Goal: Answer question/provide support: Share knowledge or assist other users

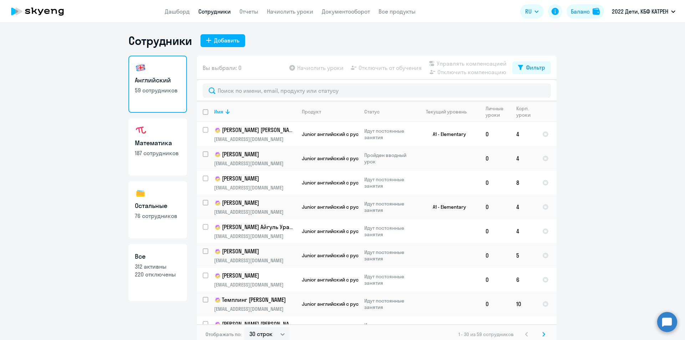
select select "30"
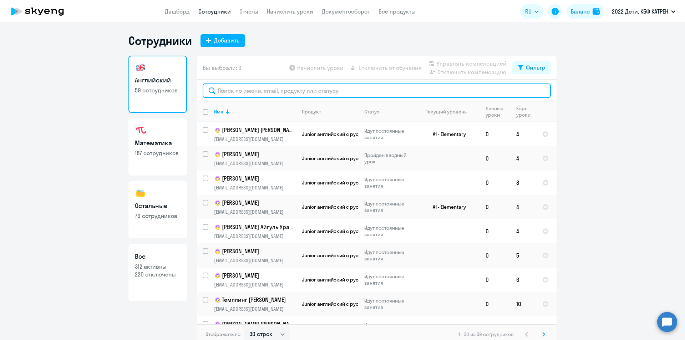
click at [276, 92] on input "text" at bounding box center [377, 90] width 348 height 14
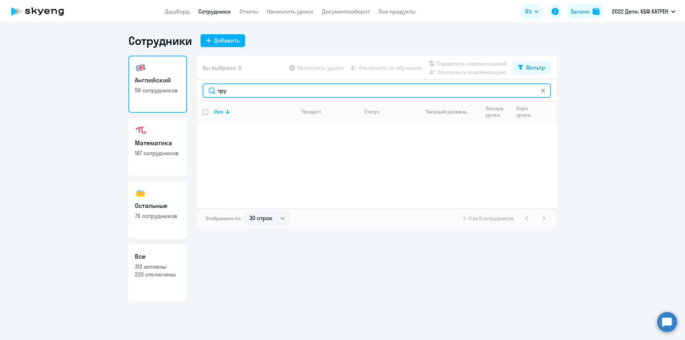
drag, startPoint x: 241, startPoint y: 90, endPoint x: 219, endPoint y: 89, distance: 21.4
click at [219, 89] on input "тру" at bounding box center [377, 90] width 348 height 14
type input "т"
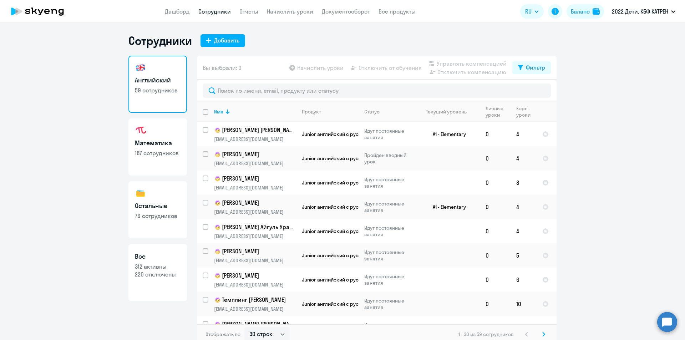
click at [150, 264] on p "312 активны" at bounding box center [158, 267] width 46 height 8
select select "30"
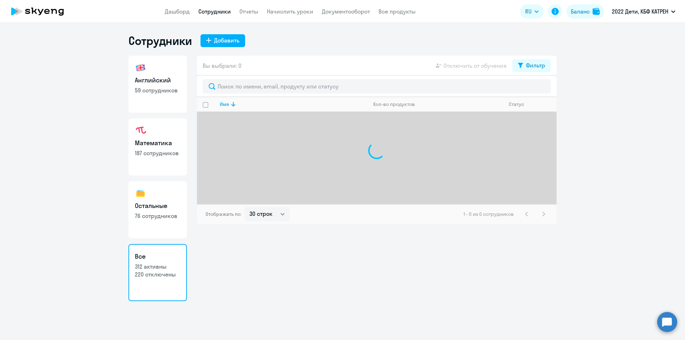
click at [144, 159] on link "Математика 187 сотрудников" at bounding box center [157, 146] width 59 height 57
select select "30"
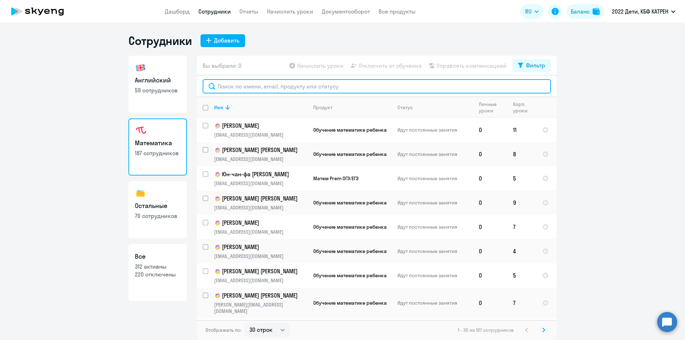
click at [269, 86] on input "text" at bounding box center [377, 86] width 348 height 14
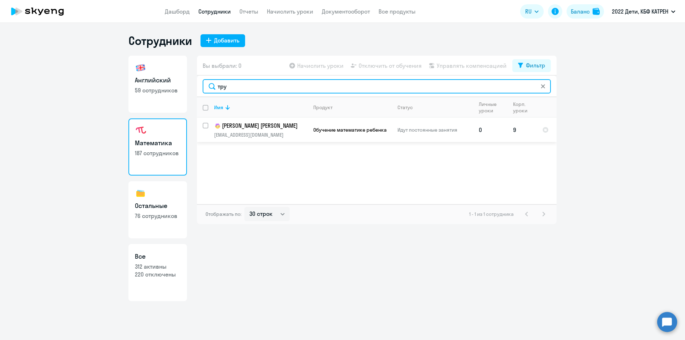
type input "тру"
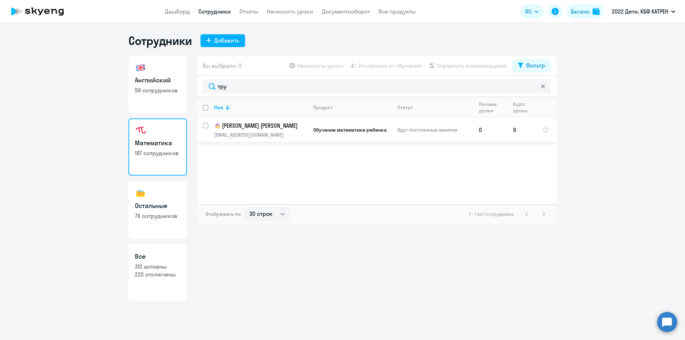
click at [273, 126] on p "[PERSON_NAME] [PERSON_NAME]" at bounding box center [260, 126] width 93 height 9
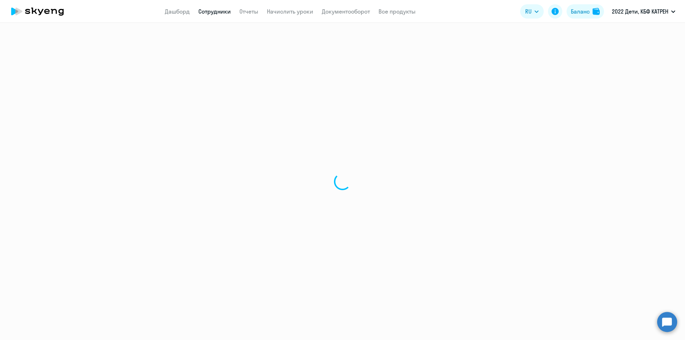
select select "math"
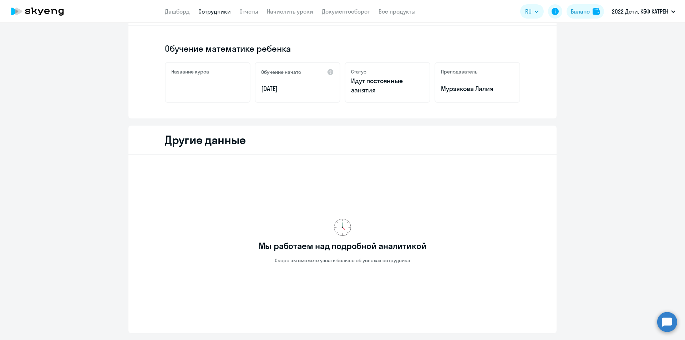
scroll to position [87, 0]
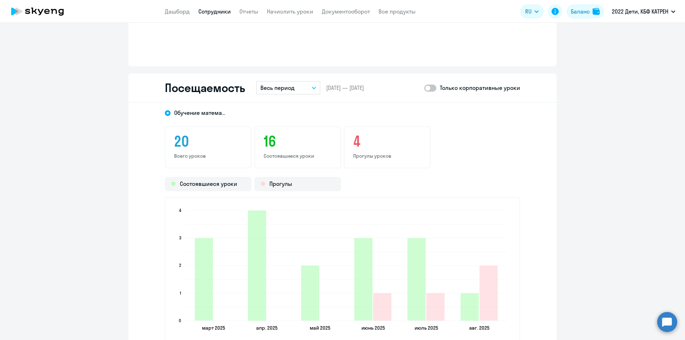
scroll to position [571, 0]
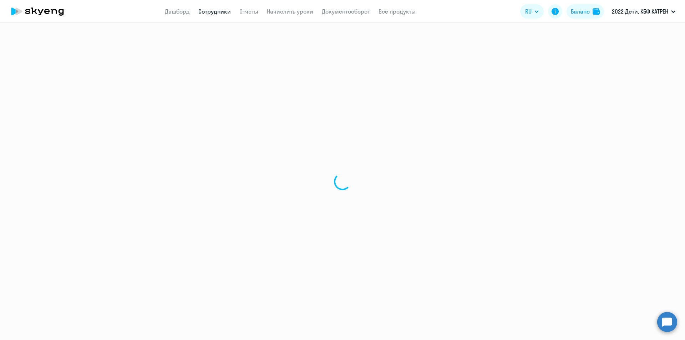
select select "30"
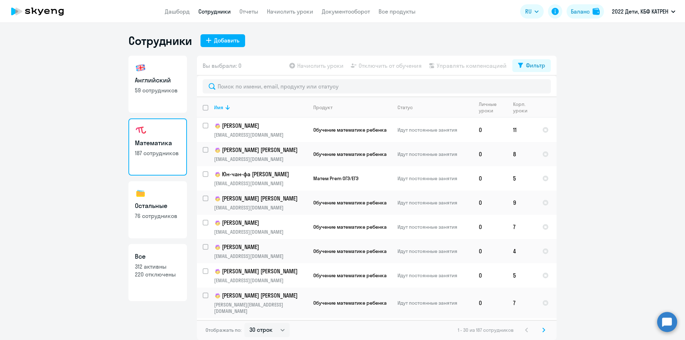
click at [142, 260] on h3 "Все" at bounding box center [158, 256] width 46 height 9
select select "30"
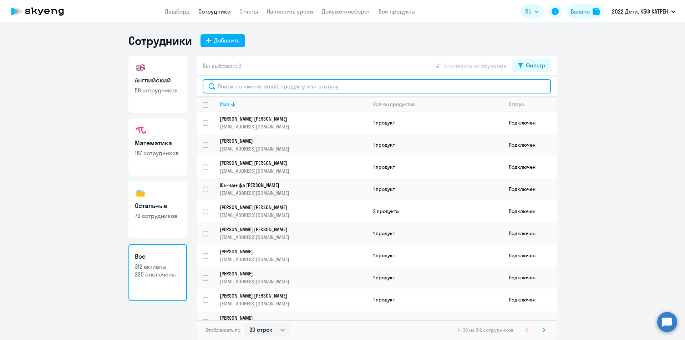
click at [260, 85] on input "text" at bounding box center [377, 86] width 348 height 14
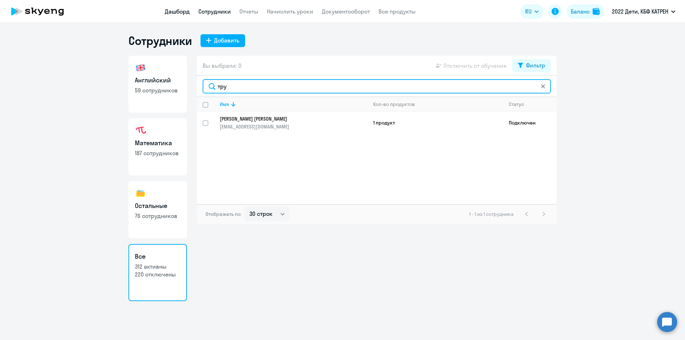
type input "тру"
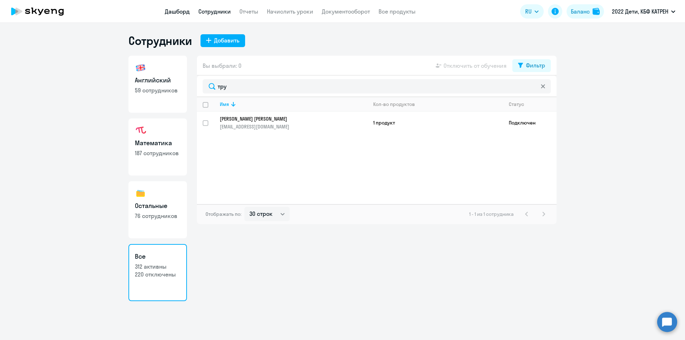
click at [182, 13] on link "Дашборд" at bounding box center [177, 11] width 25 height 7
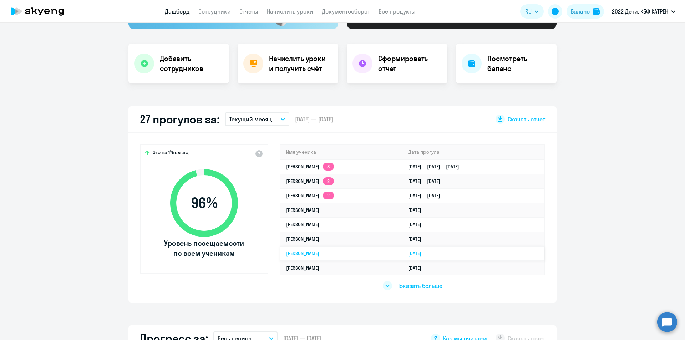
scroll to position [178, 0]
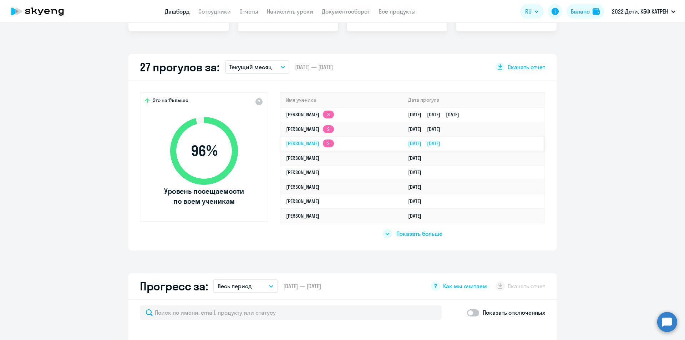
select select "30"
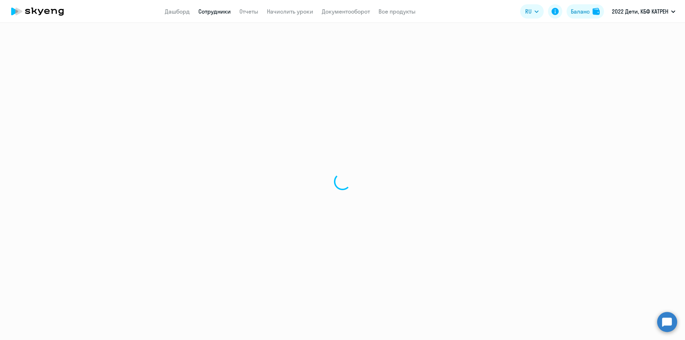
select select "30"
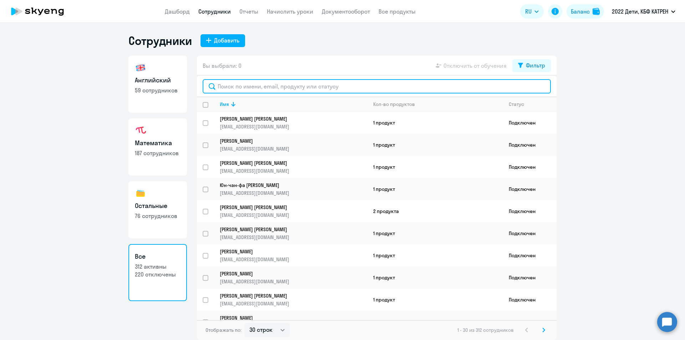
click at [280, 85] on input "text" at bounding box center [377, 86] width 348 height 14
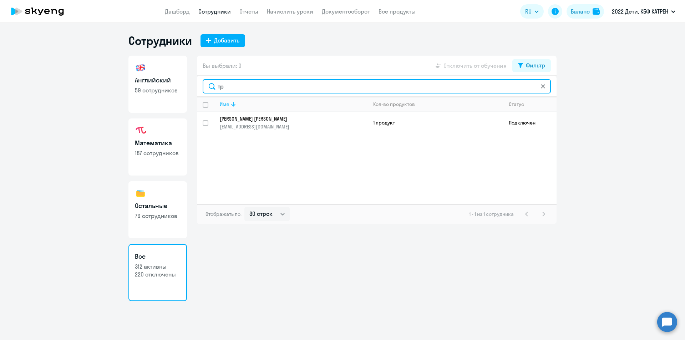
type input "т"
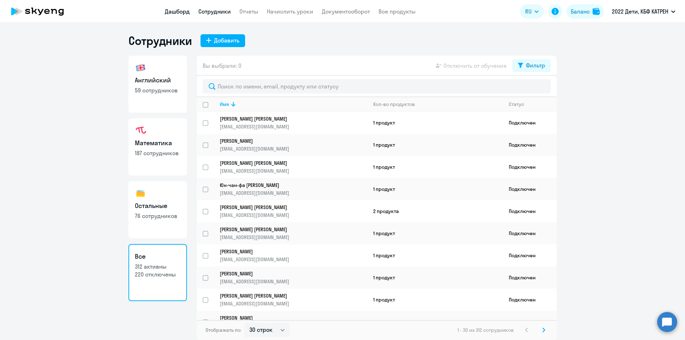
click at [176, 9] on link "Дашборд" at bounding box center [177, 11] width 25 height 7
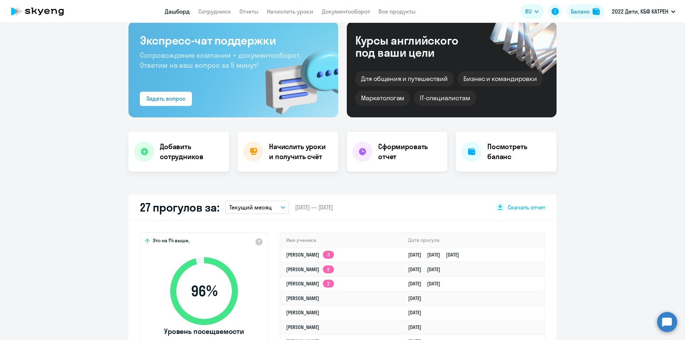
scroll to position [71, 0]
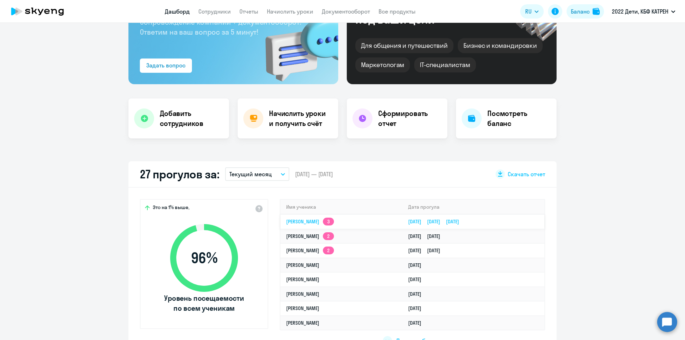
select select "30"
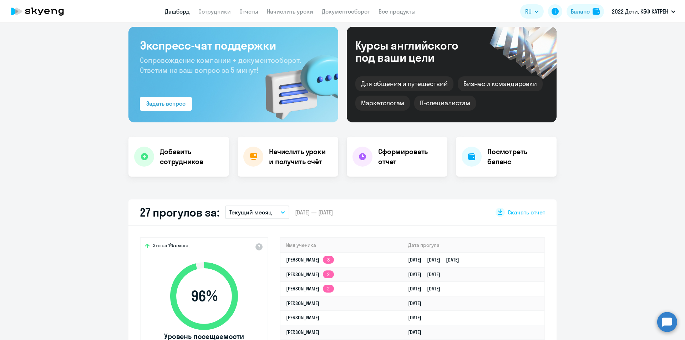
scroll to position [0, 0]
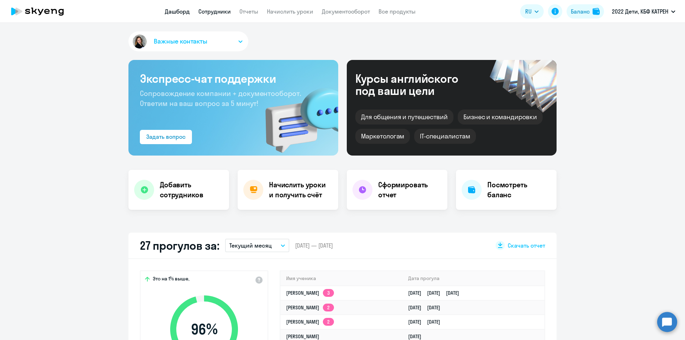
click at [207, 12] on link "Сотрудники" at bounding box center [214, 11] width 32 height 7
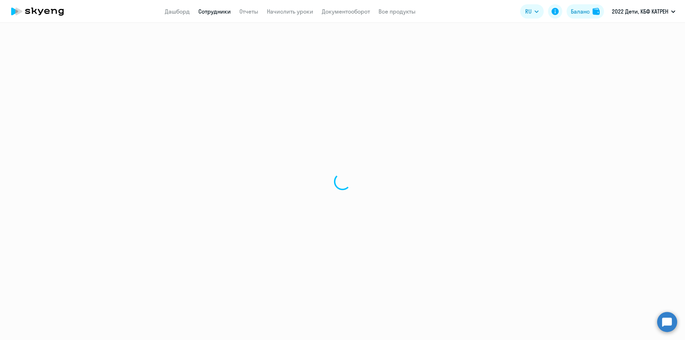
select select "30"
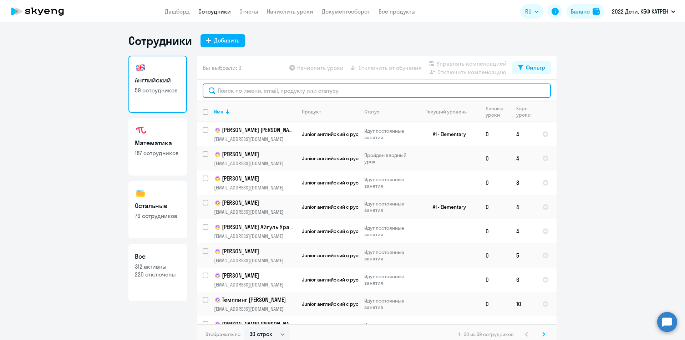
click at [307, 93] on input "text" at bounding box center [377, 90] width 348 height 14
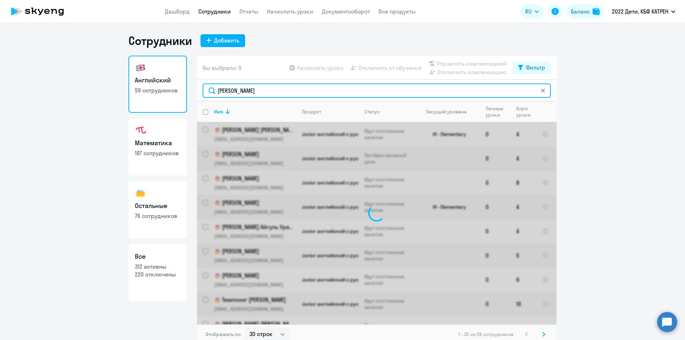
type input "[PERSON_NAME]"
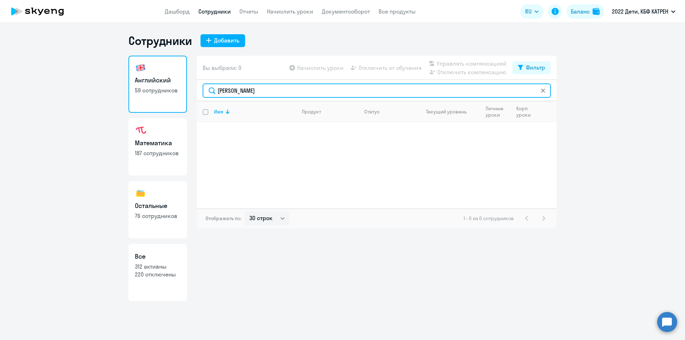
drag, startPoint x: 244, startPoint y: 94, endPoint x: 215, endPoint y: 91, distance: 28.7
click at [215, 91] on input "[PERSON_NAME]" at bounding box center [377, 90] width 348 height 14
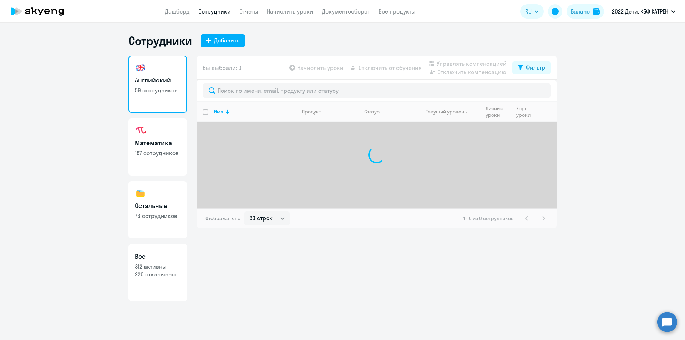
click at [145, 148] on link "Математика 187 сотрудников" at bounding box center [157, 146] width 59 height 57
select select "30"
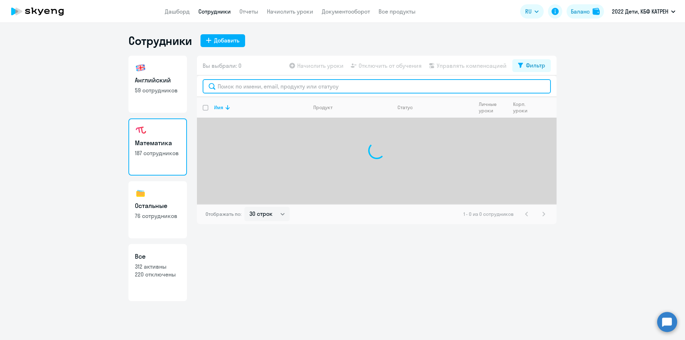
click at [280, 89] on input "text" at bounding box center [377, 86] width 348 height 14
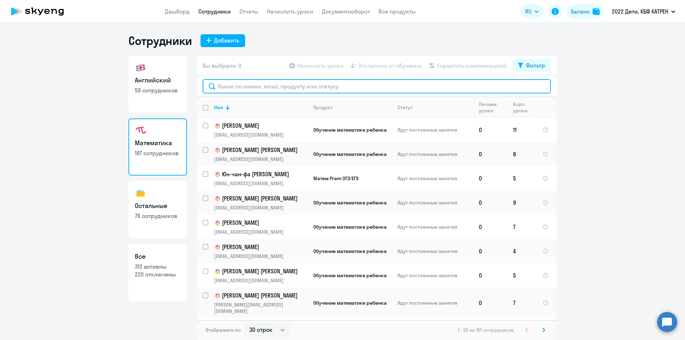
paste input "[PERSON_NAME]"
type input "[PERSON_NAME]"
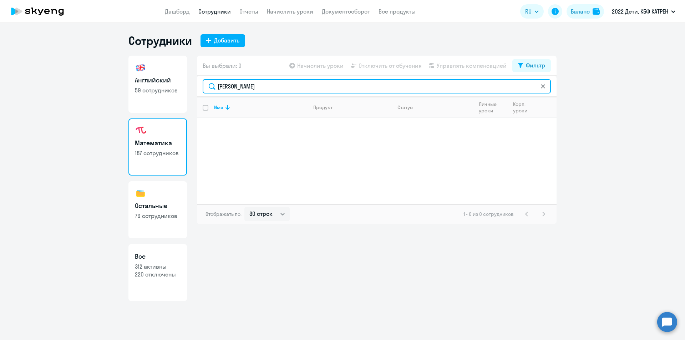
drag, startPoint x: 235, startPoint y: 88, endPoint x: 214, endPoint y: 87, distance: 20.7
click at [214, 87] on input "[PERSON_NAME]" at bounding box center [377, 86] width 348 height 14
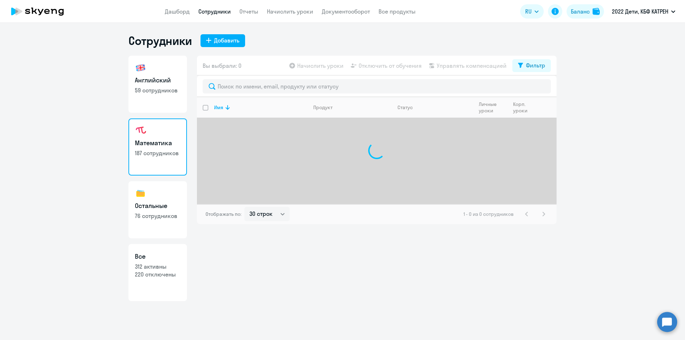
click at [155, 205] on h3 "Остальные" at bounding box center [158, 205] width 46 height 9
select select "30"
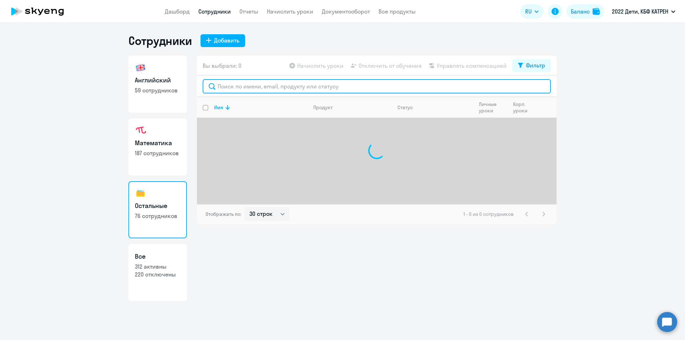
click at [257, 87] on input "text" at bounding box center [377, 86] width 348 height 14
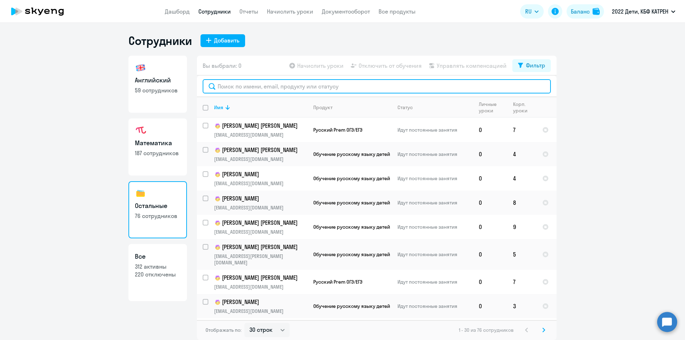
paste input "[PERSON_NAME]"
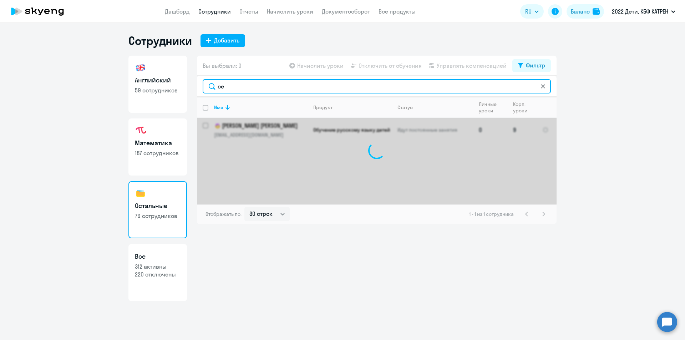
type input "с"
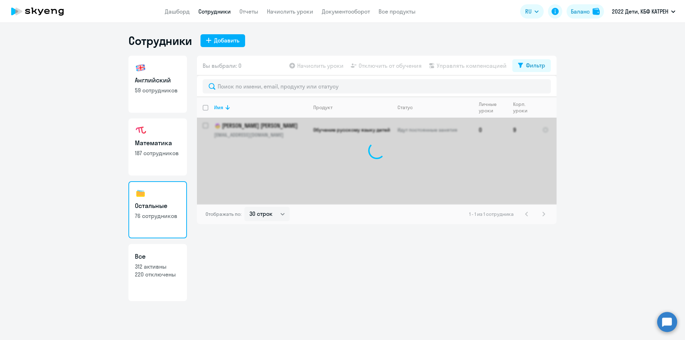
click at [142, 268] on p "312 активны" at bounding box center [158, 267] width 46 height 8
select select "30"
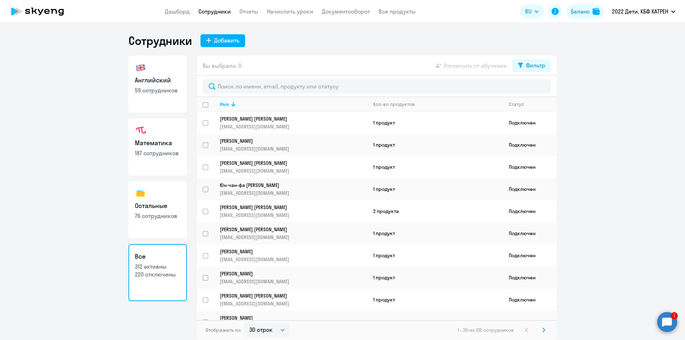
click at [152, 275] on p "220 отключены" at bounding box center [158, 274] width 46 height 8
click at [148, 213] on p "76 сотрудников" at bounding box center [158, 216] width 46 height 8
select select "30"
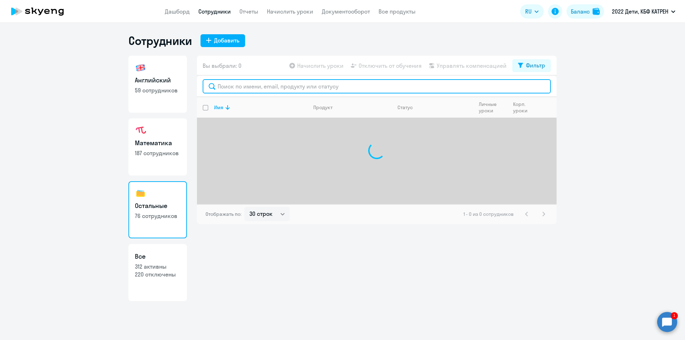
click at [252, 88] on input "text" at bounding box center [377, 86] width 348 height 14
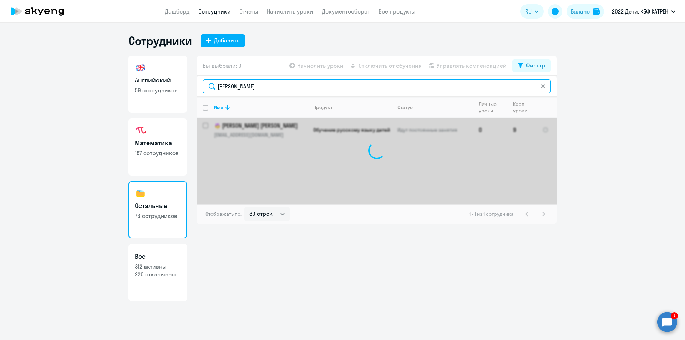
type input "[PERSON_NAME]"
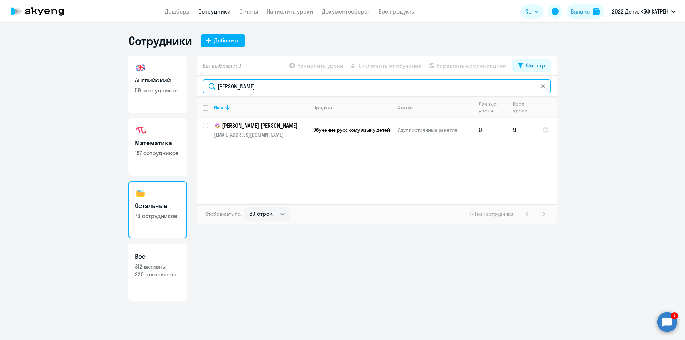
drag, startPoint x: 253, startPoint y: 89, endPoint x: 207, endPoint y: 87, distance: 46.1
click at [207, 87] on input "[PERSON_NAME]" at bounding box center [377, 86] width 348 height 14
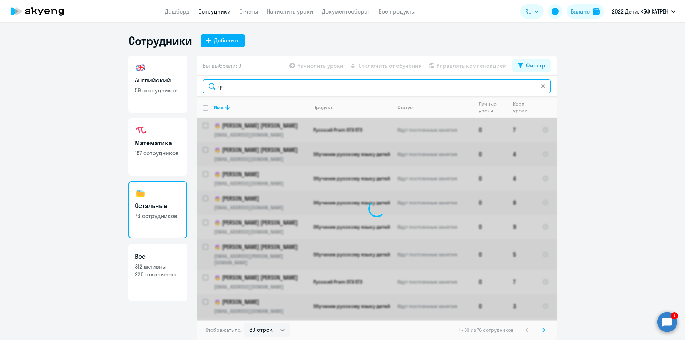
type input "тру"
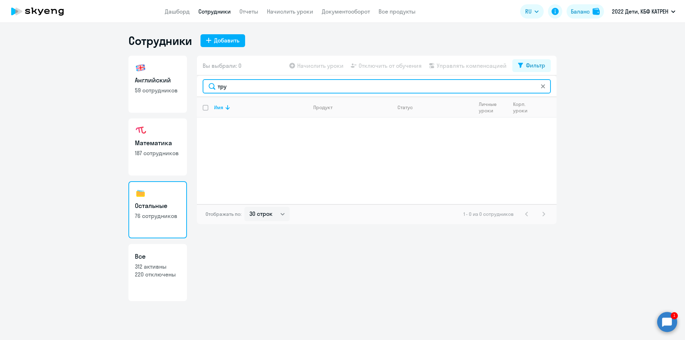
drag, startPoint x: 227, startPoint y: 87, endPoint x: 217, endPoint y: 86, distance: 10.0
click at [217, 86] on input "тру" at bounding box center [377, 86] width 348 height 14
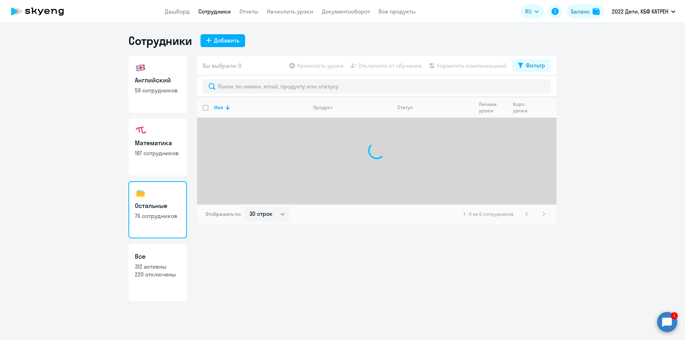
click at [160, 137] on link "Математика 187 сотрудников" at bounding box center [157, 146] width 59 height 57
select select "30"
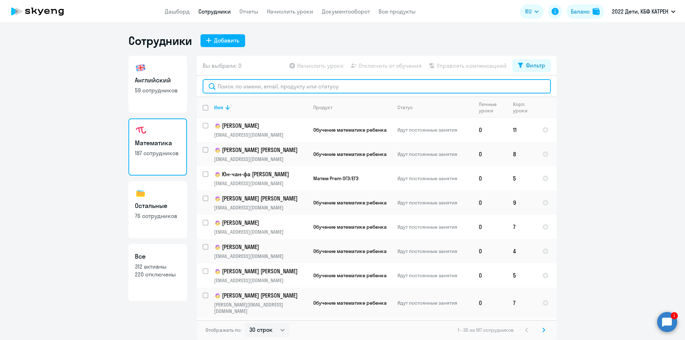
click at [245, 86] on input "text" at bounding box center [377, 86] width 348 height 14
paste input "тру"
type input "тру"
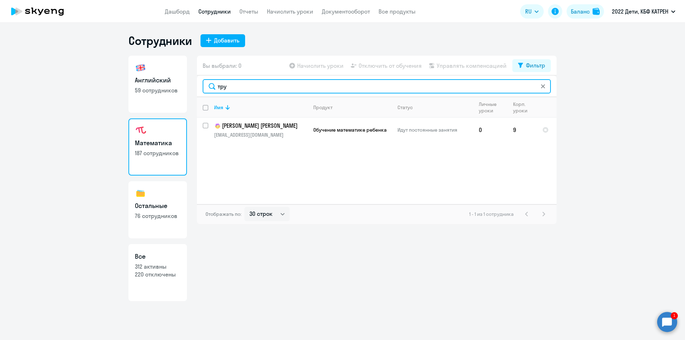
drag, startPoint x: 227, startPoint y: 88, endPoint x: 217, endPoint y: 87, distance: 9.7
click at [217, 87] on input "тру" at bounding box center [377, 86] width 348 height 14
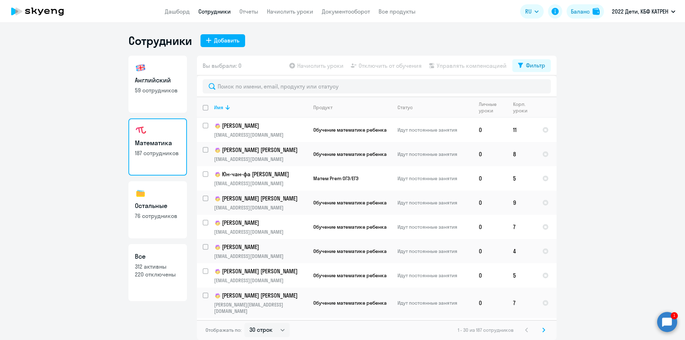
click at [152, 263] on p "312 активны" at bounding box center [158, 267] width 46 height 8
select select "30"
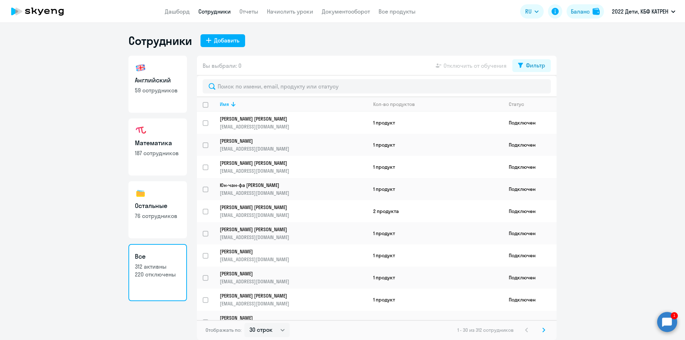
click at [481, 65] on app-table-action-button "Отключить от обучения" at bounding box center [470, 65] width 72 height 9
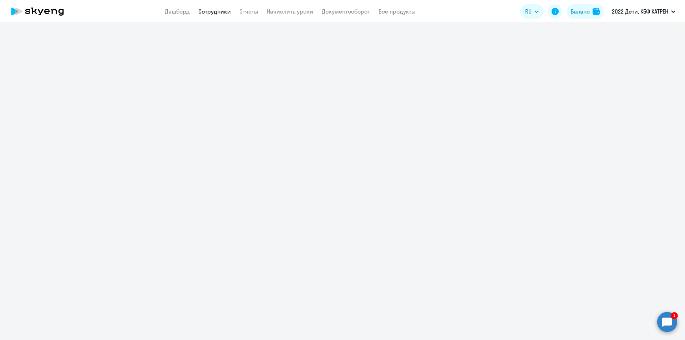
click at [219, 11] on link "Сотрудники" at bounding box center [214, 11] width 32 height 7
select select "30"
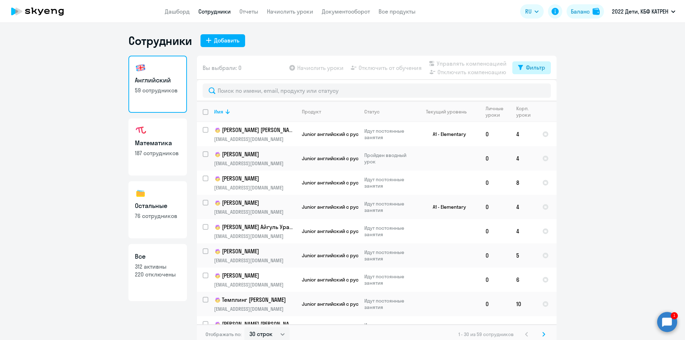
click at [533, 69] on div "Фильтр" at bounding box center [535, 67] width 19 height 9
click at [540, 92] on span at bounding box center [537, 90] width 12 height 7
click at [531, 91] on input "checkbox" at bounding box center [530, 91] width 0 height 0
checkbox input "true"
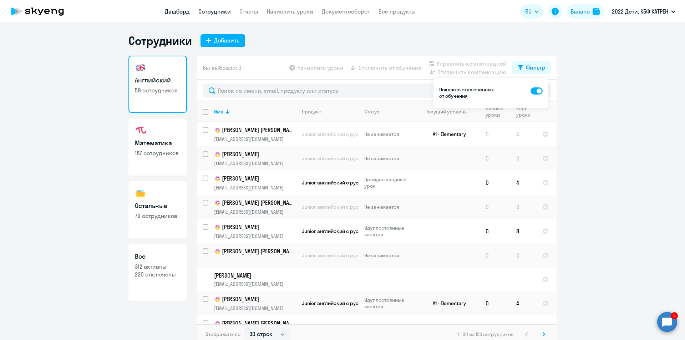
click at [176, 12] on link "Дашборд" at bounding box center [177, 11] width 25 height 7
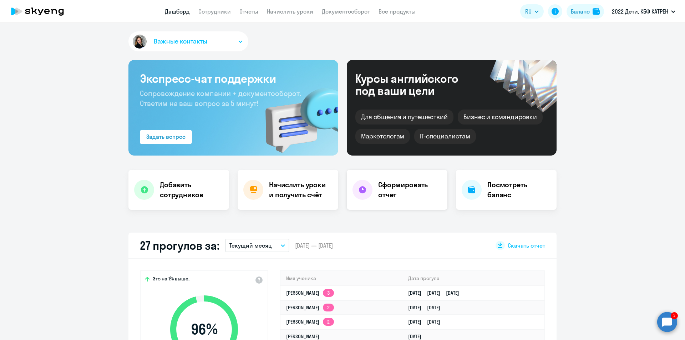
scroll to position [36, 0]
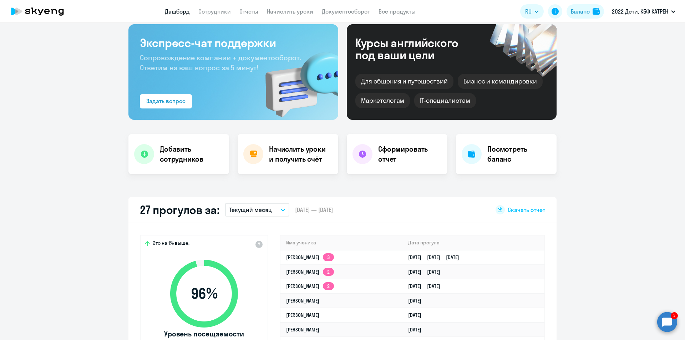
select select "30"
click at [208, 11] on link "Сотрудники" at bounding box center [214, 11] width 32 height 7
select select "30"
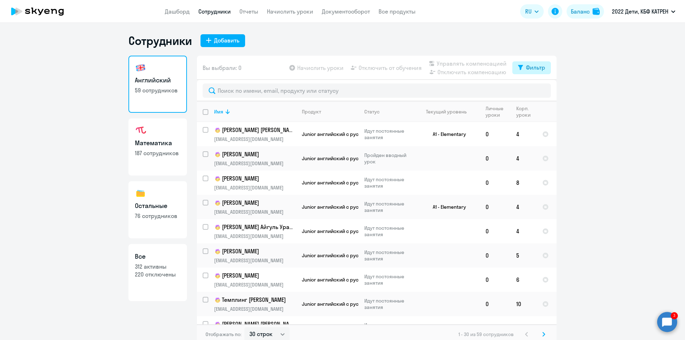
click at [532, 68] on div "Фильтр" at bounding box center [535, 67] width 19 height 9
click at [540, 91] on span at bounding box center [537, 90] width 12 height 7
click at [531, 91] on input "checkbox" at bounding box center [530, 91] width 0 height 0
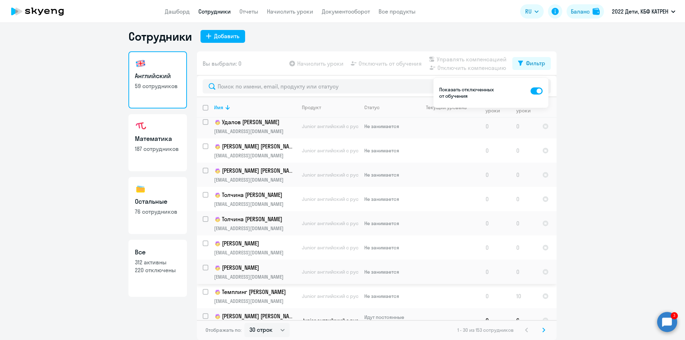
scroll to position [393, 0]
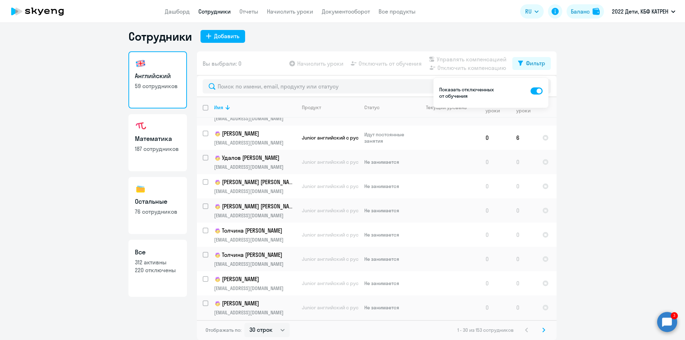
click at [534, 90] on span at bounding box center [537, 90] width 12 height 7
click at [531, 91] on input "checkbox" at bounding box center [530, 91] width 0 height 0
checkbox input "false"
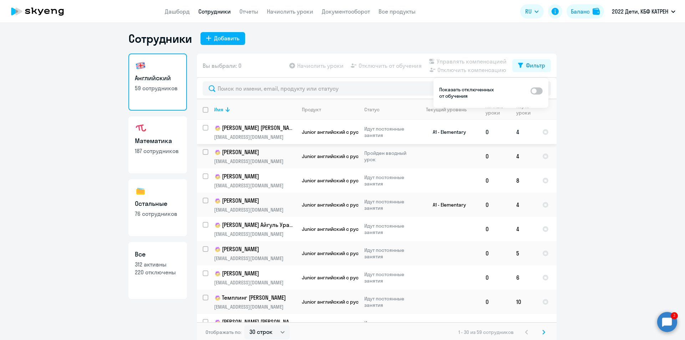
scroll to position [0, 0]
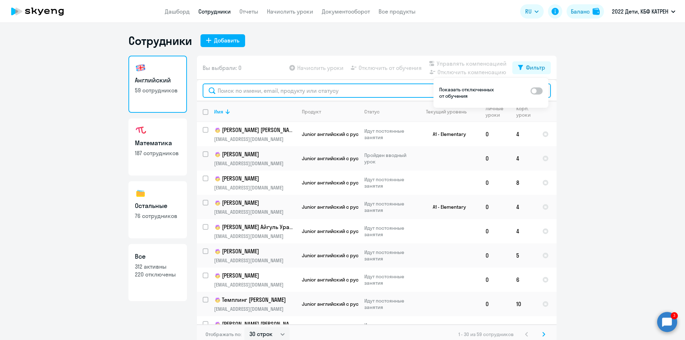
click at [262, 91] on input "text" at bounding box center [377, 90] width 348 height 14
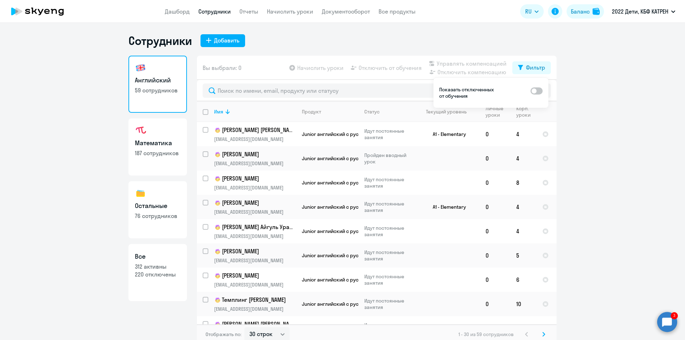
click at [153, 265] on p "312 активны" at bounding box center [158, 267] width 46 height 8
select select "30"
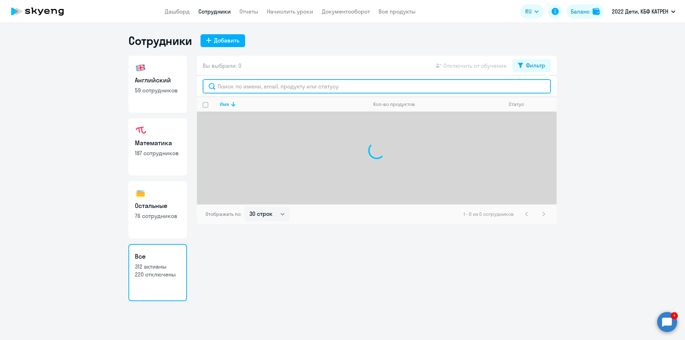
click at [267, 86] on input "text" at bounding box center [377, 86] width 348 height 14
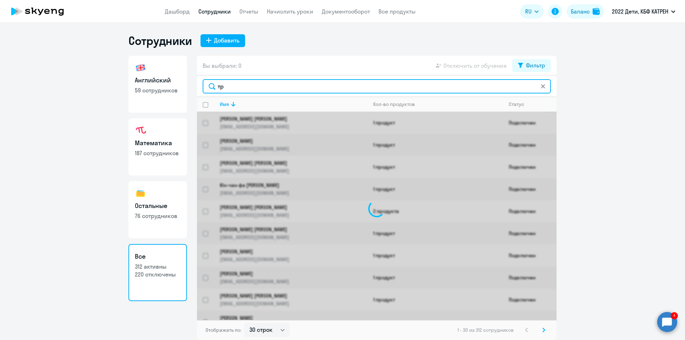
type input "тру"
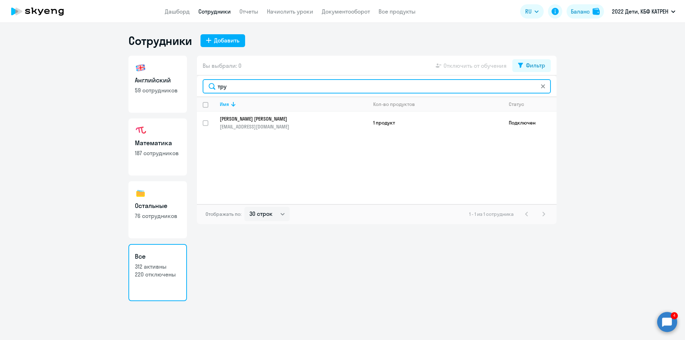
drag, startPoint x: 229, startPoint y: 89, endPoint x: 215, endPoint y: 86, distance: 14.6
click at [215, 86] on input "тру" at bounding box center [377, 86] width 348 height 14
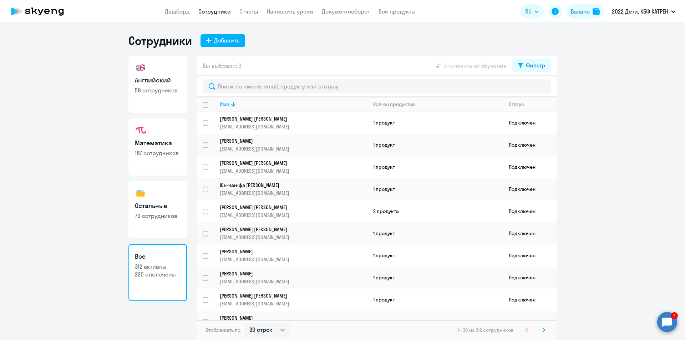
click at [183, 6] on app-header "Дашборд Сотрудники Отчеты Начислить уроки Документооборот Все продукты Дашборд …" at bounding box center [342, 11] width 685 height 23
click at [183, 10] on link "Дашборд" at bounding box center [177, 11] width 25 height 7
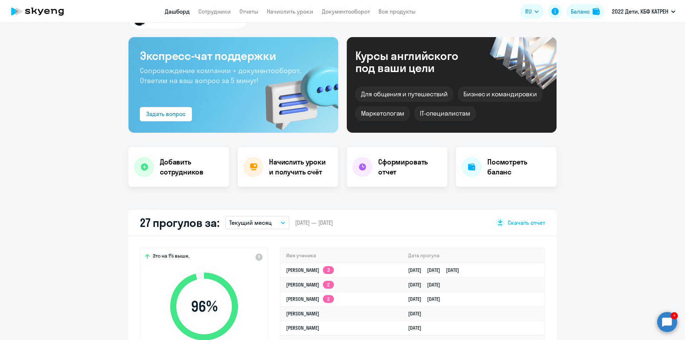
scroll to position [36, 0]
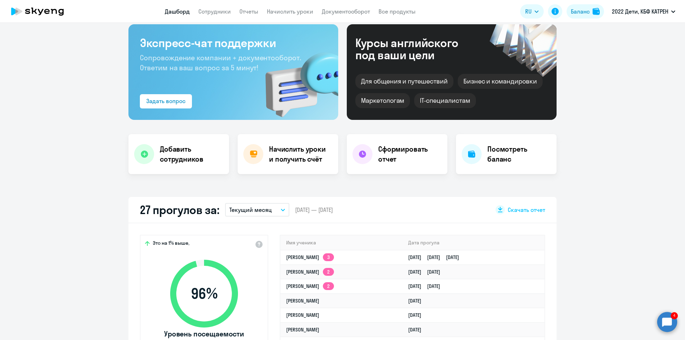
select select "30"
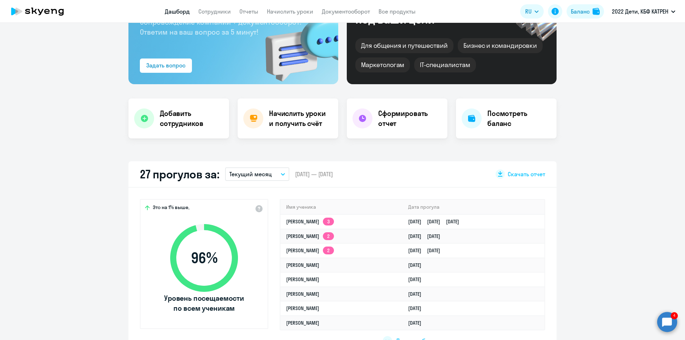
scroll to position [107, 0]
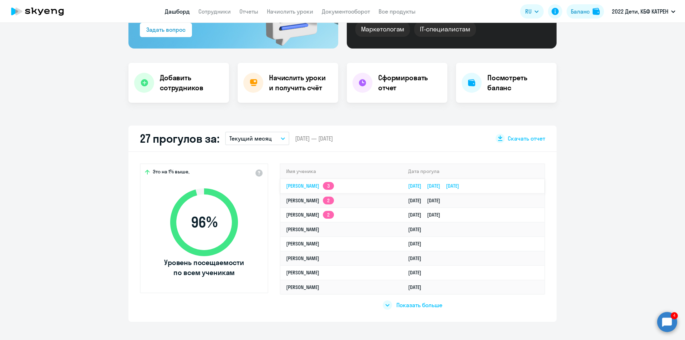
click at [334, 184] on link "[PERSON_NAME] 3" at bounding box center [310, 186] width 48 height 6
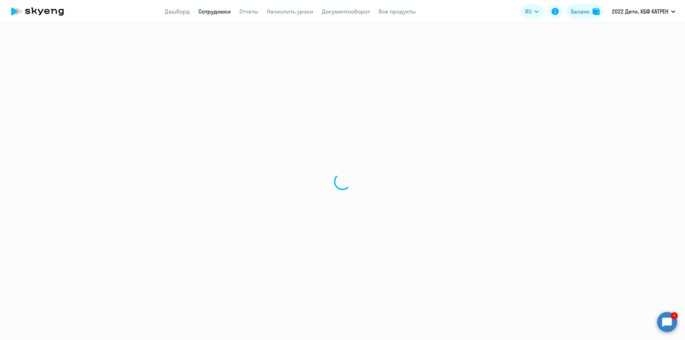
select select "english"
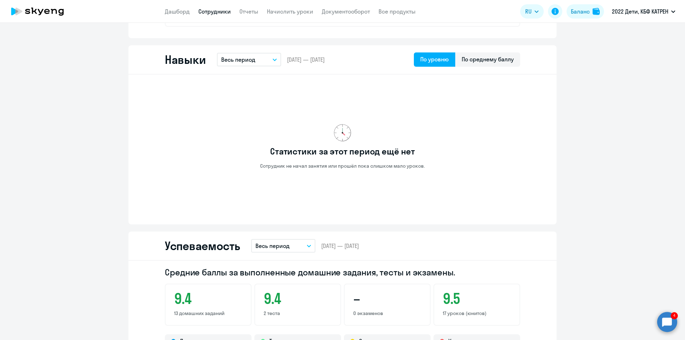
scroll to position [393, 0]
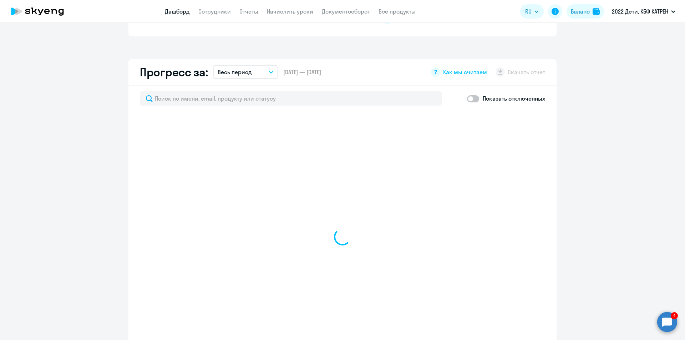
scroll to position [460, 0]
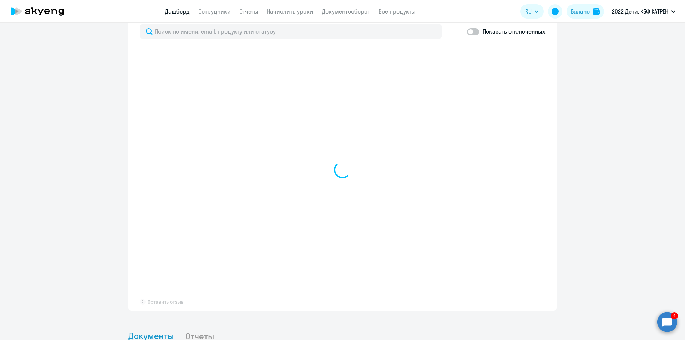
select select "30"
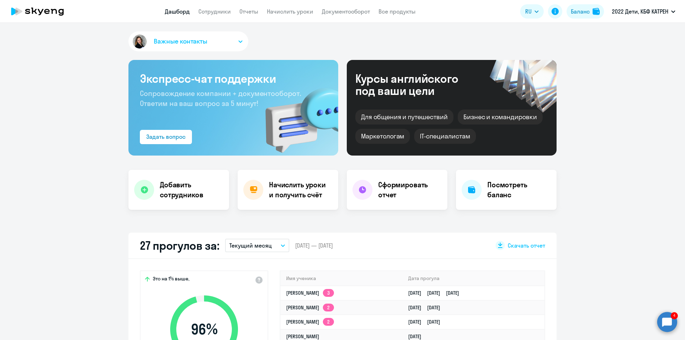
select select "30"
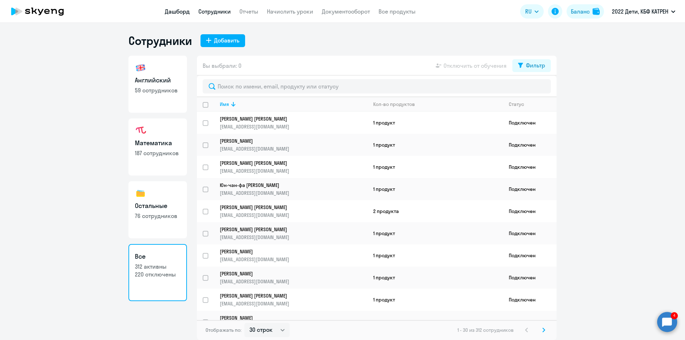
click at [176, 11] on link "Дашборд" at bounding box center [177, 11] width 25 height 7
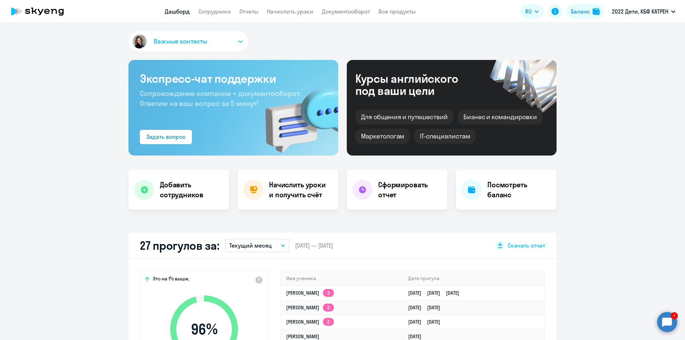
scroll to position [71, 0]
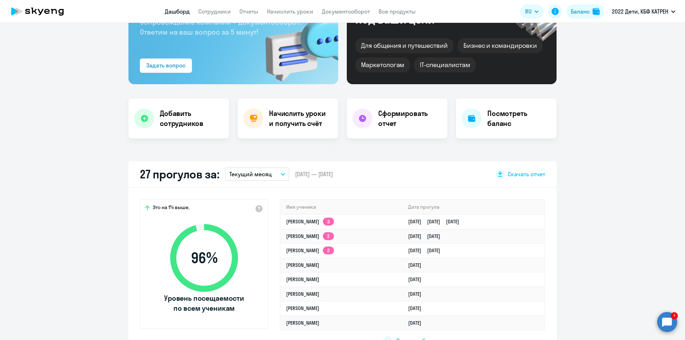
select select "30"
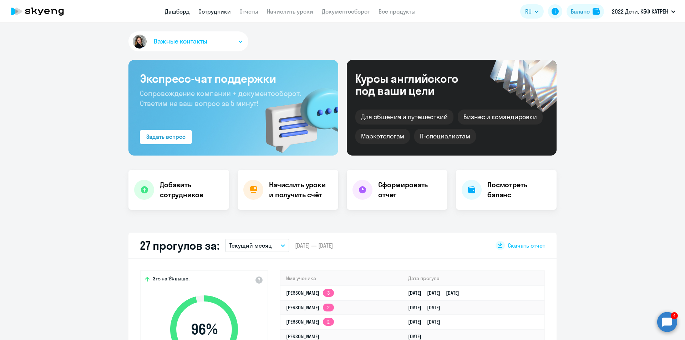
click at [206, 11] on link "Сотрудники" at bounding box center [214, 11] width 32 height 7
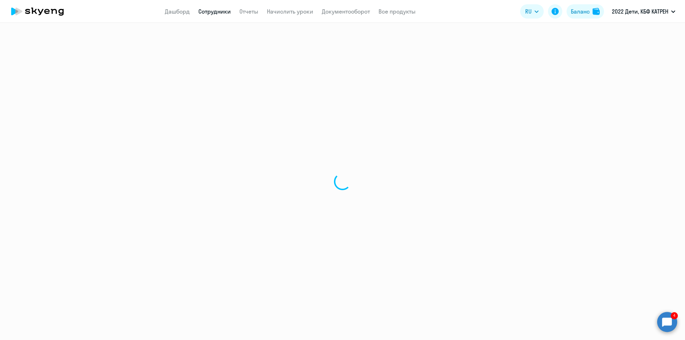
select select "30"
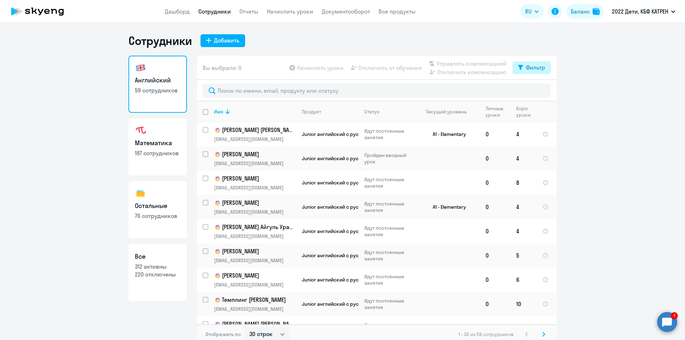
click at [532, 67] on div "Фильтр" at bounding box center [535, 67] width 19 height 9
click at [542, 92] on span at bounding box center [537, 90] width 12 height 7
click at [531, 91] on input "checkbox" at bounding box center [530, 91] width 0 height 0
checkbox input "true"
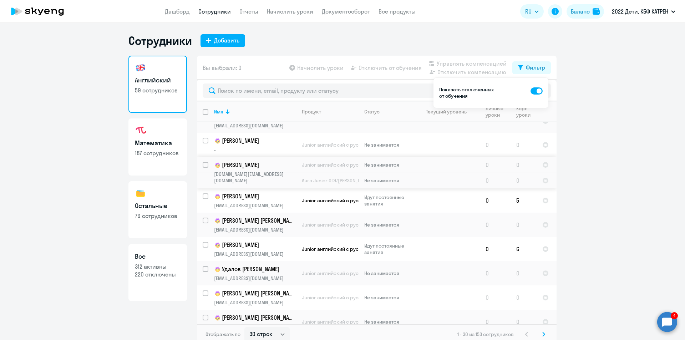
scroll to position [464, 0]
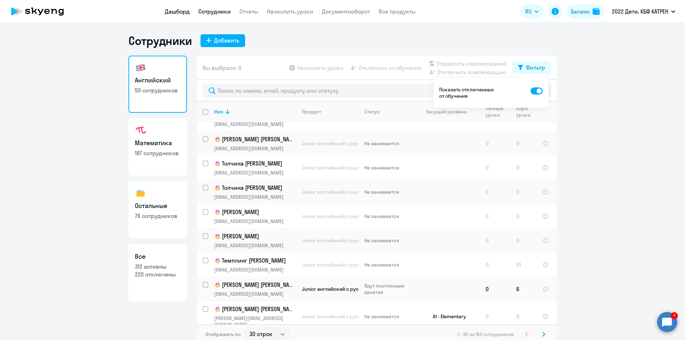
click at [177, 14] on link "Дашборд" at bounding box center [177, 11] width 25 height 7
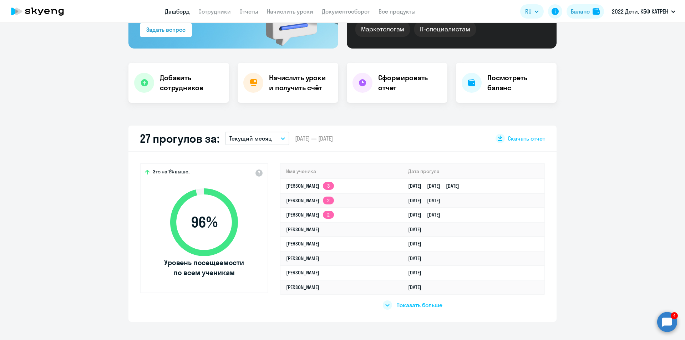
scroll to position [143, 0]
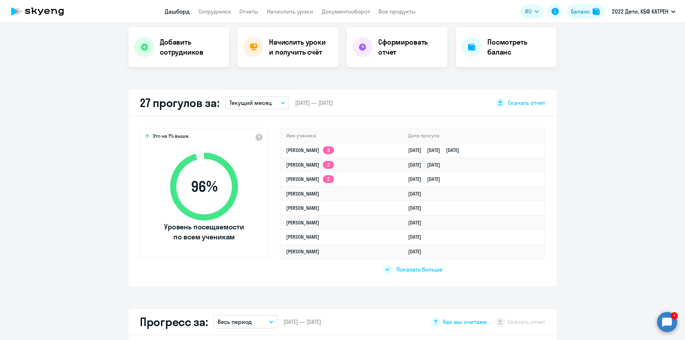
select select "30"
click at [668, 323] on circle at bounding box center [667, 322] width 20 height 20
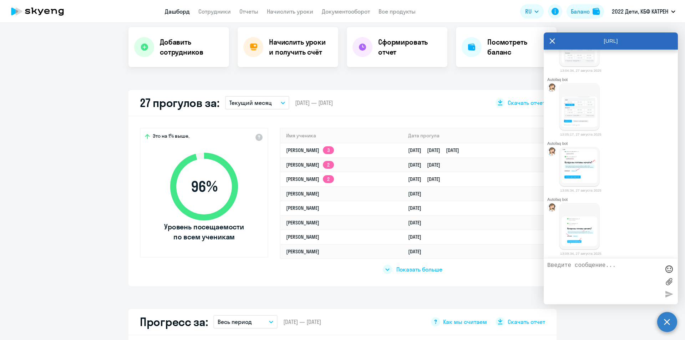
scroll to position [3992, 0]
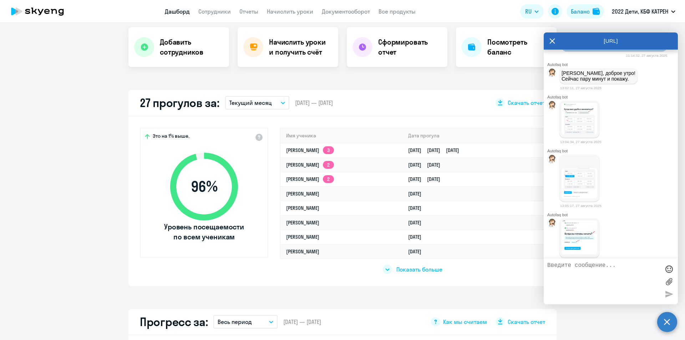
click at [581, 134] on img at bounding box center [580, 118] width 36 height 31
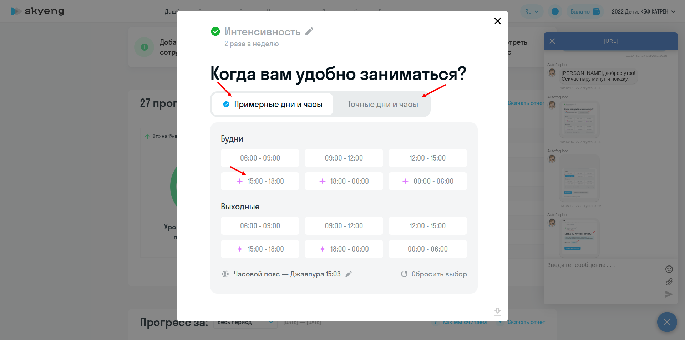
click at [495, 20] on icon "Close" at bounding box center [497, 20] width 11 height 11
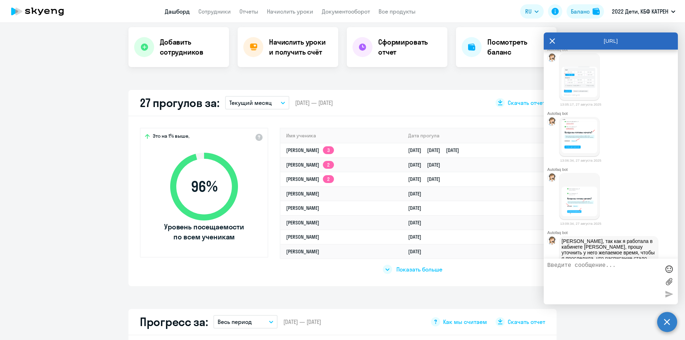
scroll to position [4135, 0]
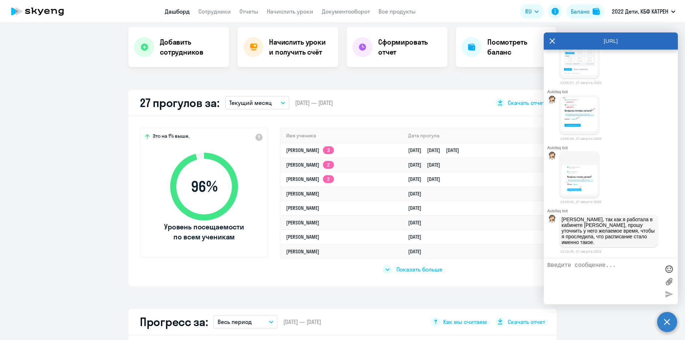
click at [574, 75] on img at bounding box center [580, 60] width 36 height 30
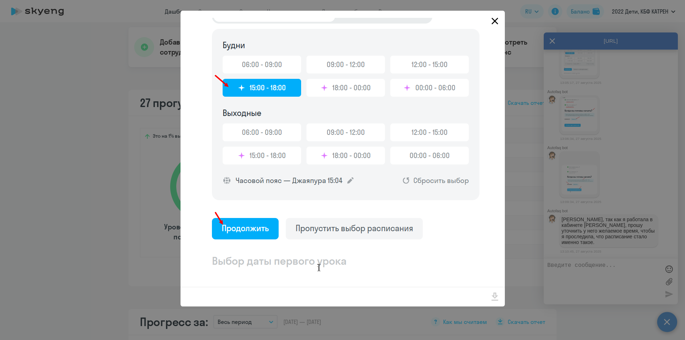
click at [494, 24] on icon "Close" at bounding box center [494, 20] width 11 height 11
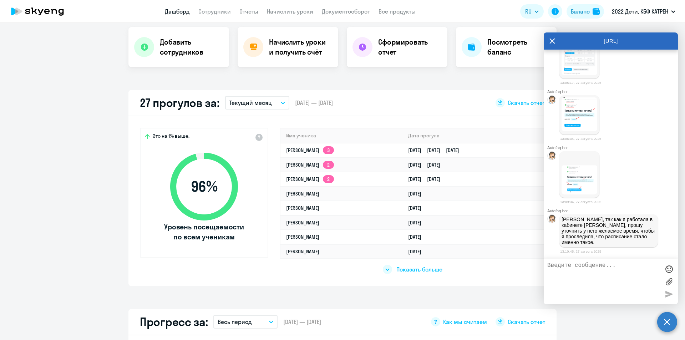
scroll to position [4170, 0]
click at [580, 131] on img at bounding box center [580, 114] width 36 height 34
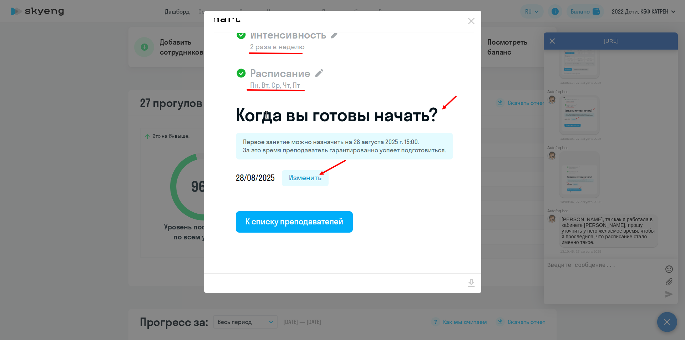
click at [545, 203] on div at bounding box center [342, 170] width 685 height 340
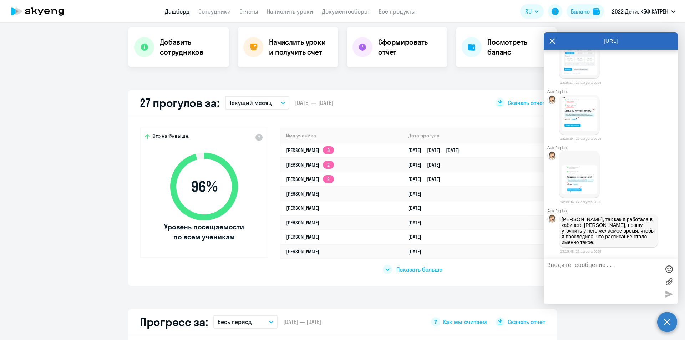
scroll to position [4206, 0]
click at [580, 194] on img at bounding box center [580, 180] width 36 height 30
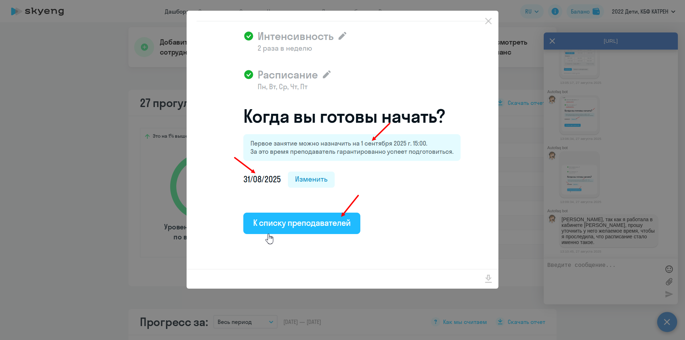
click at [508, 134] on div at bounding box center [342, 170] width 685 height 340
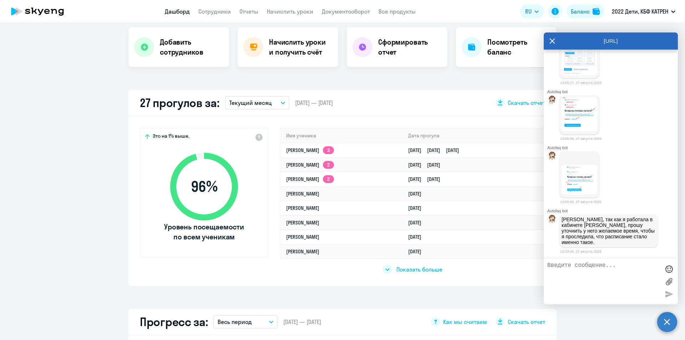
scroll to position [4228, 0]
click at [577, 65] on img at bounding box center [580, 60] width 36 height 30
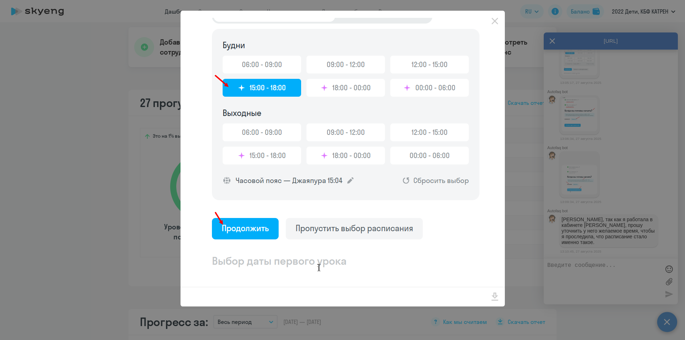
click at [526, 96] on div at bounding box center [342, 170] width 685 height 340
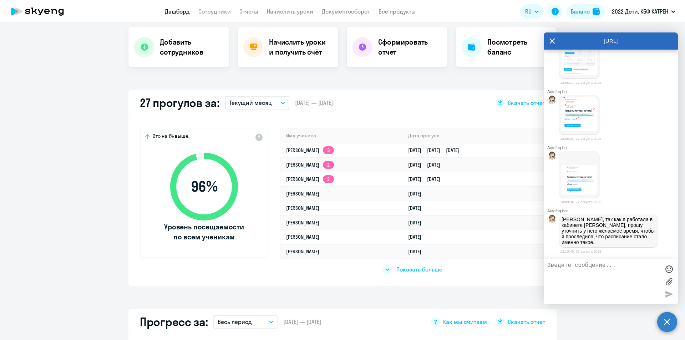
scroll to position [4050, 0]
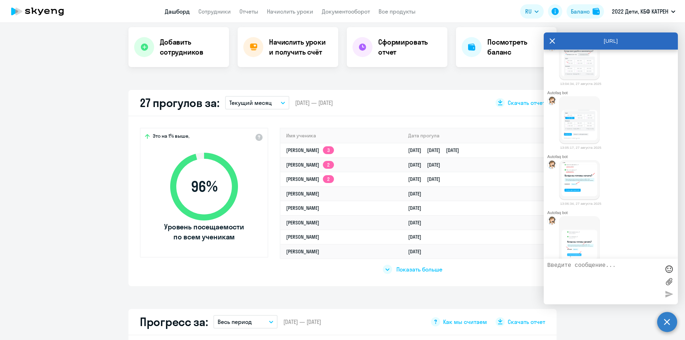
click at [583, 76] on img at bounding box center [580, 60] width 36 height 31
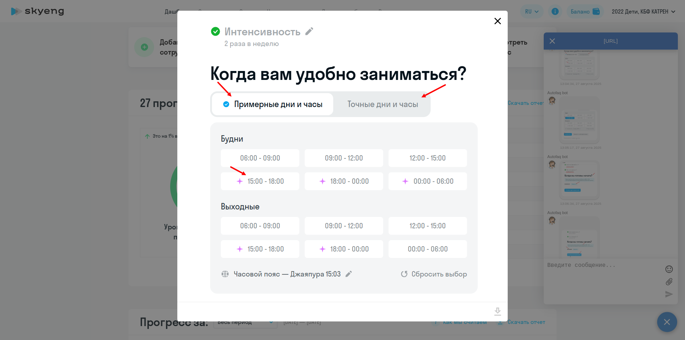
click at [496, 21] on icon "Close" at bounding box center [497, 20] width 11 height 11
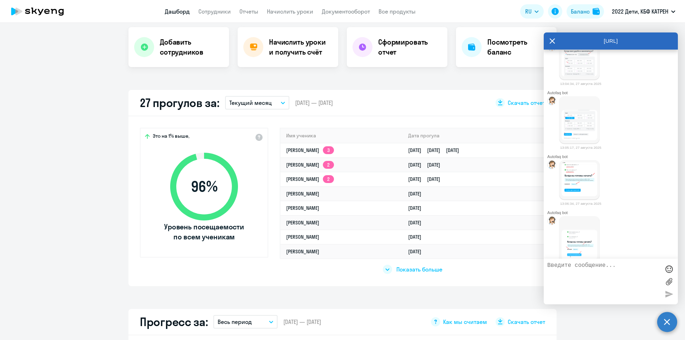
click at [585, 76] on img at bounding box center [580, 60] width 36 height 31
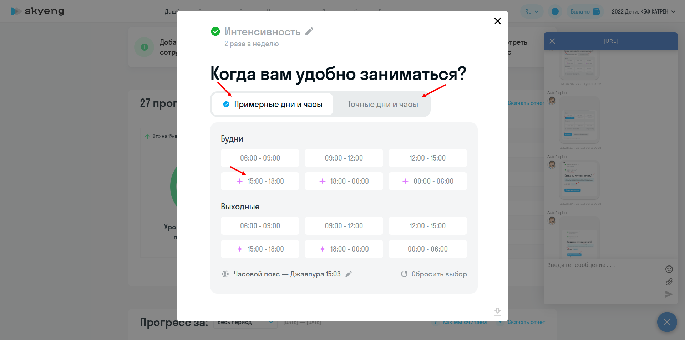
click at [498, 19] on icon "Close" at bounding box center [497, 20] width 11 height 11
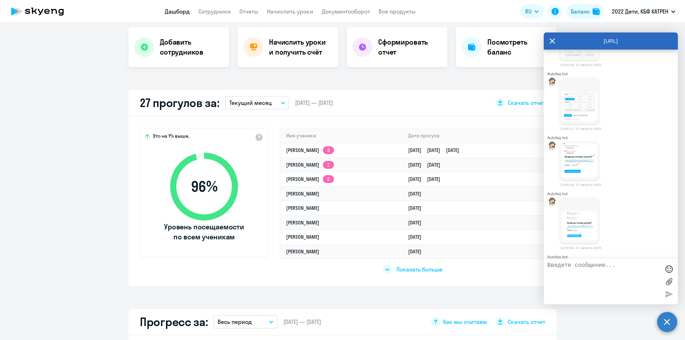
scroll to position [4086, 0]
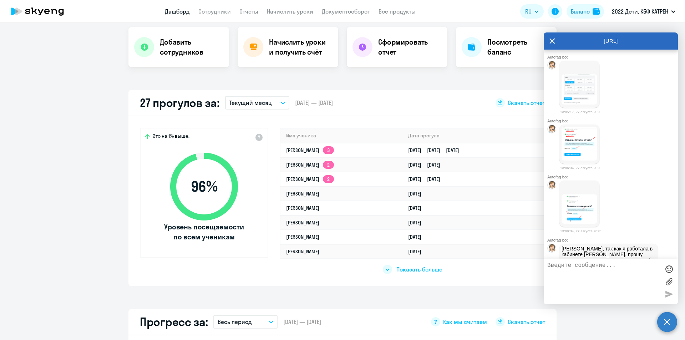
click at [583, 105] on img at bounding box center [580, 89] width 36 height 30
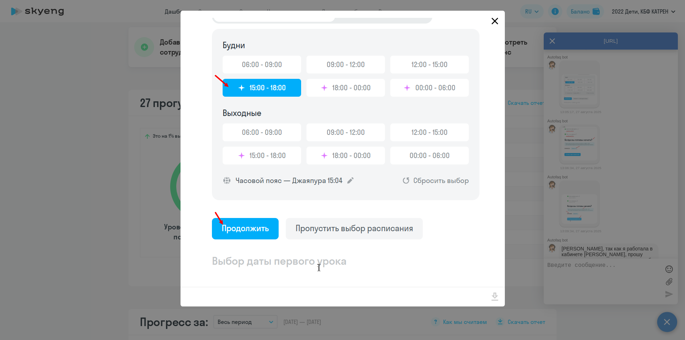
click at [493, 21] on icon "Close" at bounding box center [494, 20] width 11 height 11
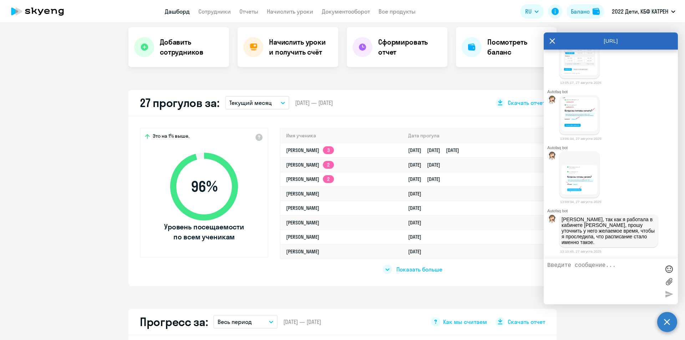
scroll to position [4157, 0]
click at [578, 131] on img at bounding box center [580, 114] width 36 height 34
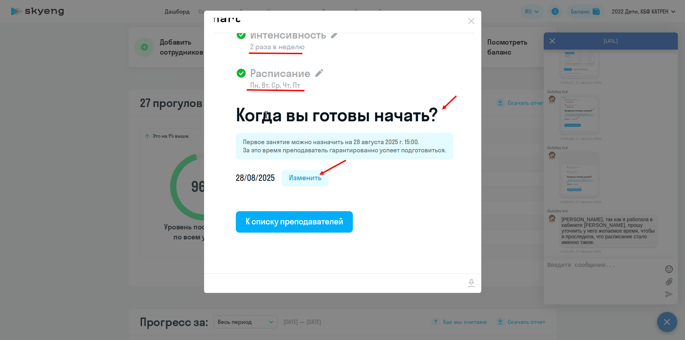
click at [502, 179] on div at bounding box center [342, 170] width 685 height 340
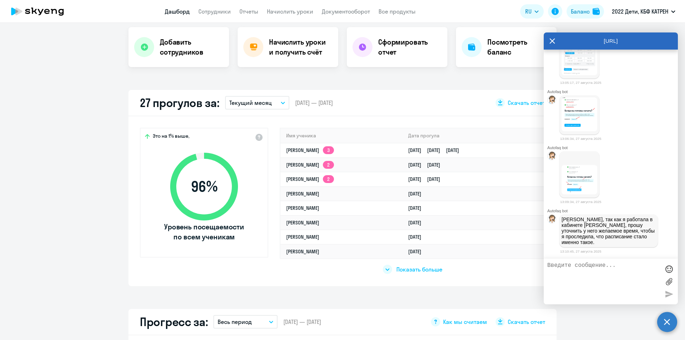
scroll to position [4193, 0]
click at [579, 194] on img at bounding box center [580, 180] width 36 height 30
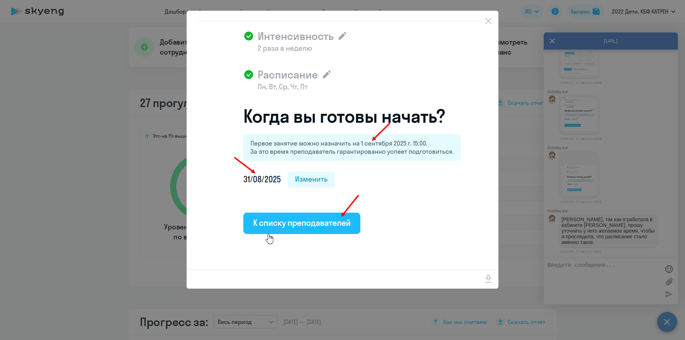
click at [527, 111] on div at bounding box center [342, 170] width 685 height 340
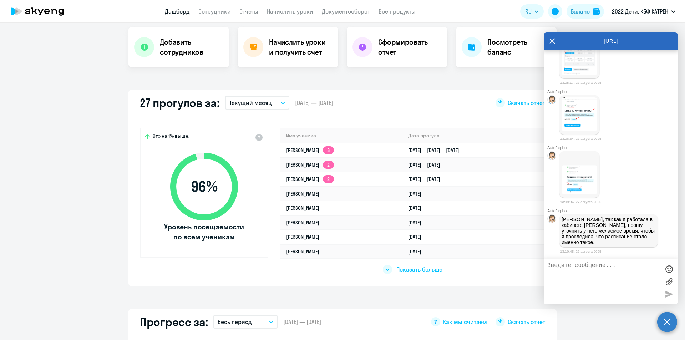
scroll to position [4228, 0]
drag, startPoint x: 584, startPoint y: 222, endPoint x: 592, endPoint y: 242, distance: 21.6
click at [592, 242] on p "[PERSON_NAME], так как я работала в кабинете [PERSON_NAME], прошу уточнить у не…" at bounding box center [609, 231] width 94 height 29
copy p "так как я работала в кабинете [PERSON_NAME], прошу уточнить у него желаемое вре…"
click at [598, 268] on textarea at bounding box center [603, 281] width 113 height 39
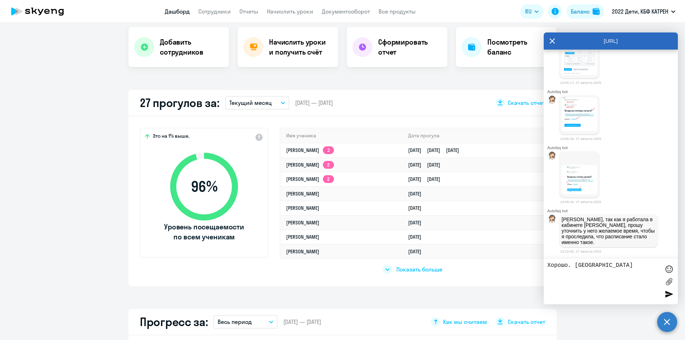
click at [568, 266] on textarea "Хорошо. [GEOGRAPHIC_DATA]" at bounding box center [603, 281] width 113 height 39
click at [666, 268] on div at bounding box center [669, 269] width 11 height 11
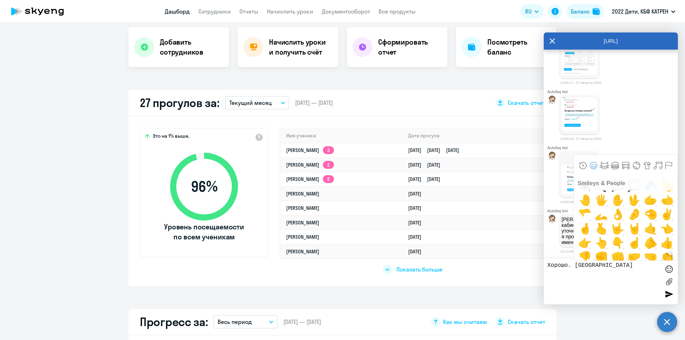
scroll to position [428, 0]
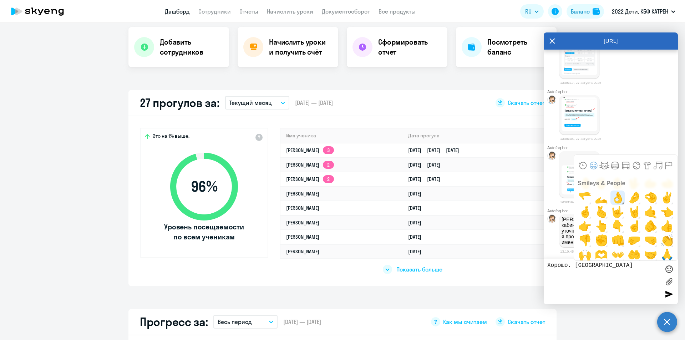
click at [617, 196] on span "👌" at bounding box center [617, 198] width 17 height 14
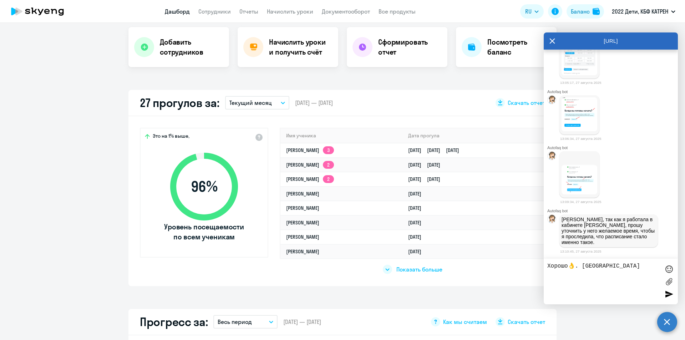
click at [609, 266] on textarea "Хорошо👌. [GEOGRAPHIC_DATA]" at bounding box center [603, 281] width 113 height 39
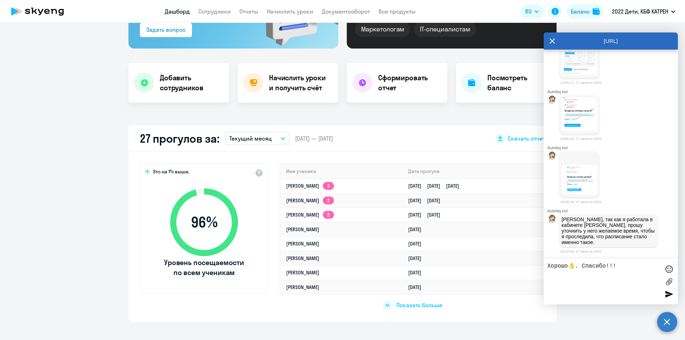
type textarea "Хорошо👌. Спасибо!!!"
click at [667, 298] on div at bounding box center [669, 294] width 11 height 11
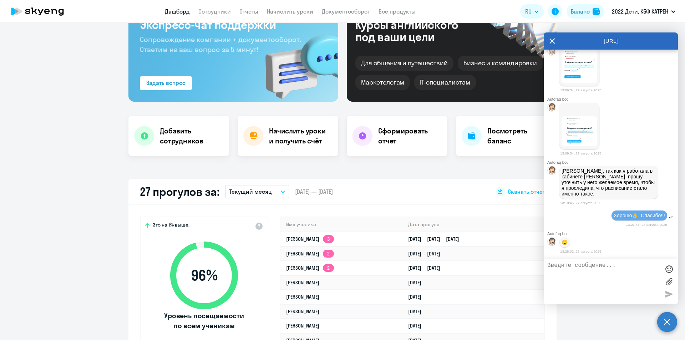
scroll to position [0, 0]
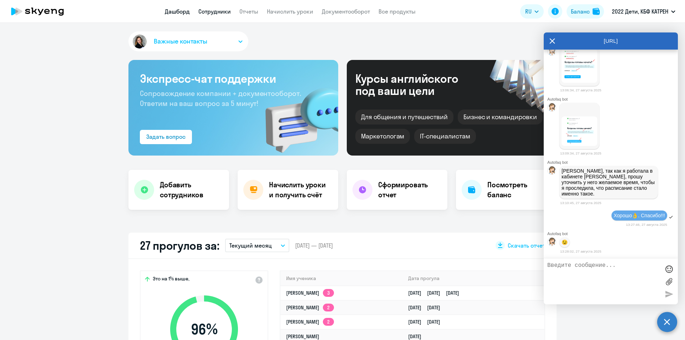
click at [211, 9] on link "Сотрудники" at bounding box center [214, 11] width 32 height 7
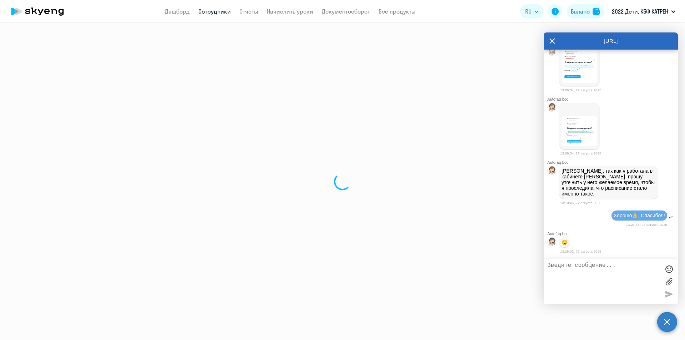
select select "30"
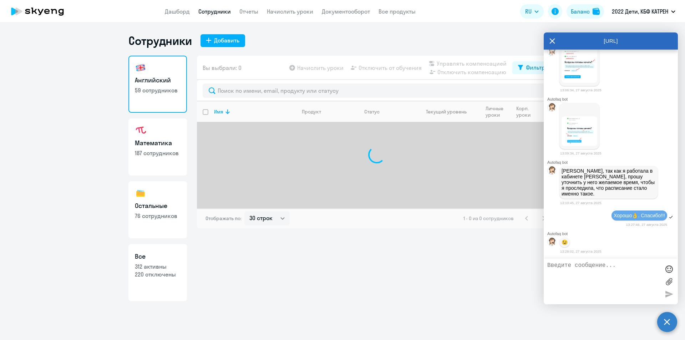
click at [146, 274] on p "220 отключены" at bounding box center [158, 274] width 46 height 8
select select "30"
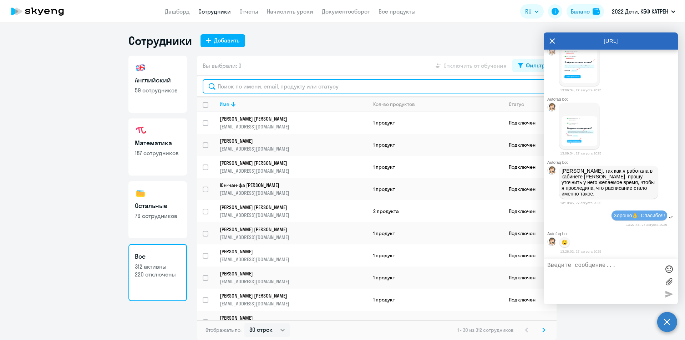
click at [271, 86] on input "text" at bounding box center [377, 86] width 348 height 14
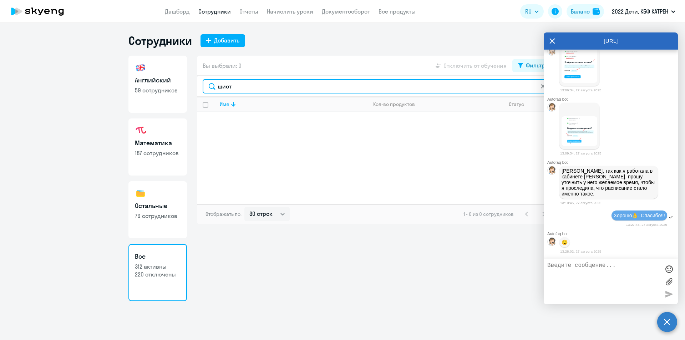
drag, startPoint x: 223, startPoint y: 86, endPoint x: 216, endPoint y: 85, distance: 7.2
click at [216, 85] on input "шист" at bounding box center [377, 86] width 348 height 14
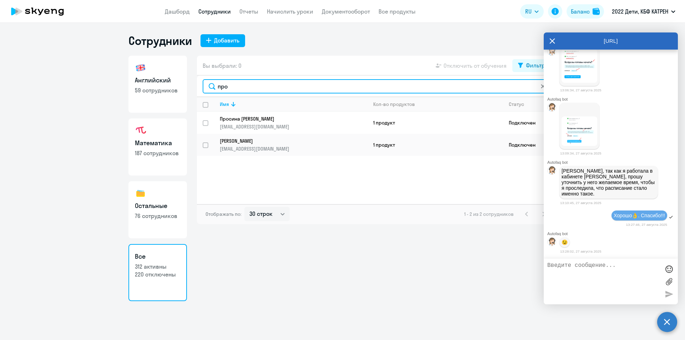
drag, startPoint x: 223, startPoint y: 85, endPoint x: 212, endPoint y: 85, distance: 10.7
click at [212, 85] on input "про" at bounding box center [377, 86] width 348 height 14
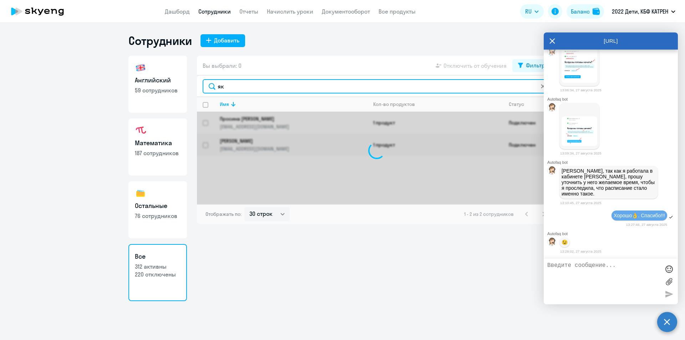
type input "яко"
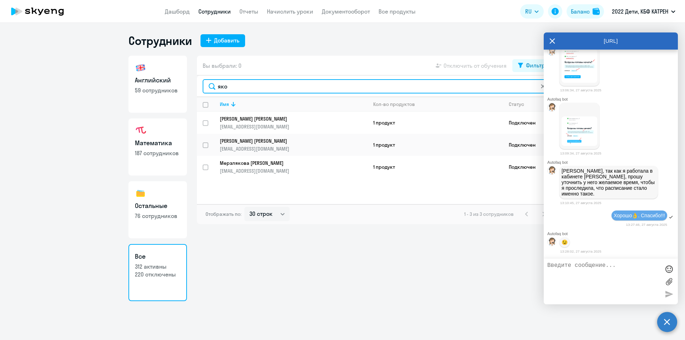
drag, startPoint x: 233, startPoint y: 88, endPoint x: 218, endPoint y: 87, distance: 15.8
click at [218, 87] on input "яко" at bounding box center [377, 86] width 348 height 14
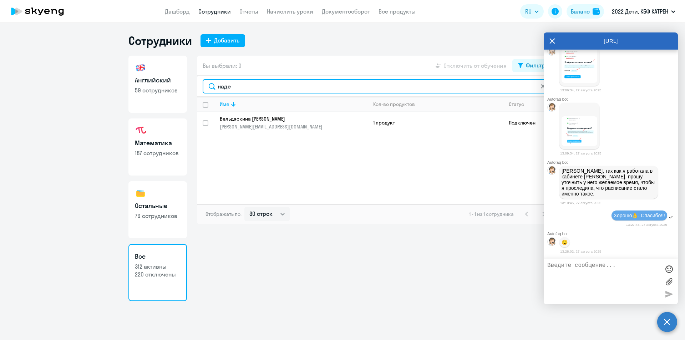
drag, startPoint x: 233, startPoint y: 87, endPoint x: 217, endPoint y: 85, distance: 16.7
click at [217, 85] on input "наде" at bounding box center [377, 86] width 348 height 14
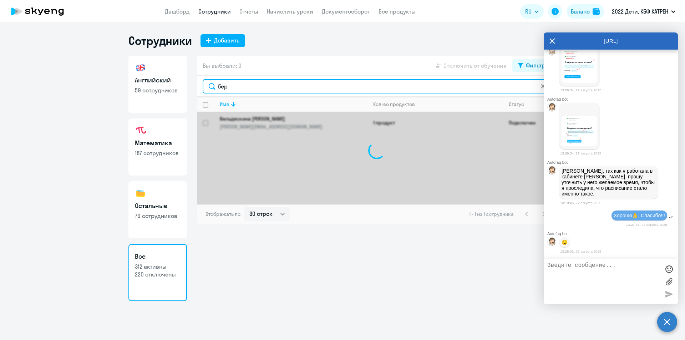
type input "бере"
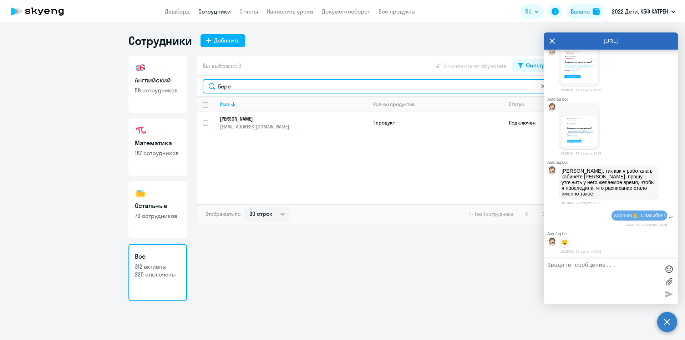
drag, startPoint x: 232, startPoint y: 87, endPoint x: 213, endPoint y: 88, distance: 18.6
click at [213, 88] on input "бере" at bounding box center [377, 86] width 348 height 14
